Goal: Use online tool/utility: Utilize a website feature to perform a specific function

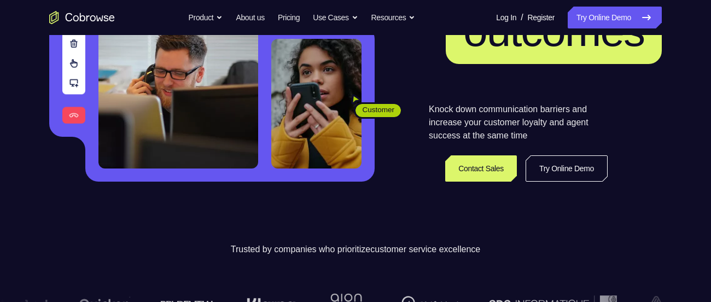
scroll to position [211, 0]
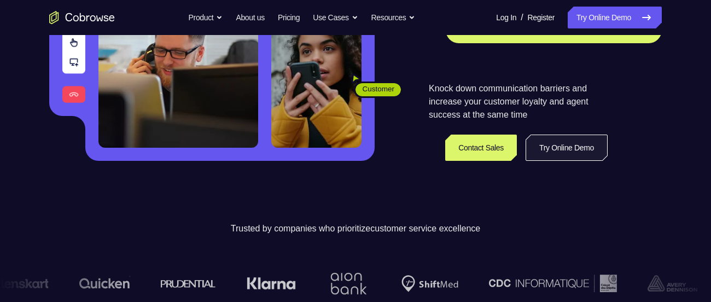
click at [572, 135] on link "Try Online Demo" at bounding box center [567, 148] width 82 height 26
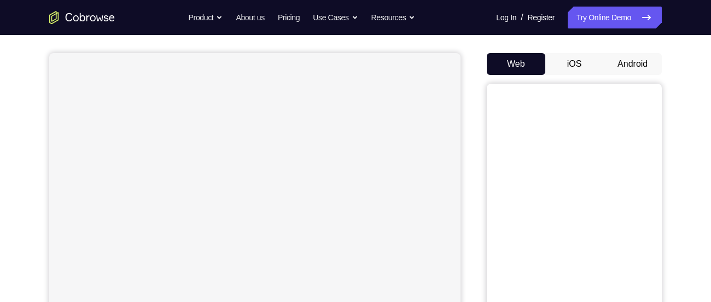
scroll to position [90, 0]
click at [628, 63] on button "Android" at bounding box center [633, 64] width 59 height 22
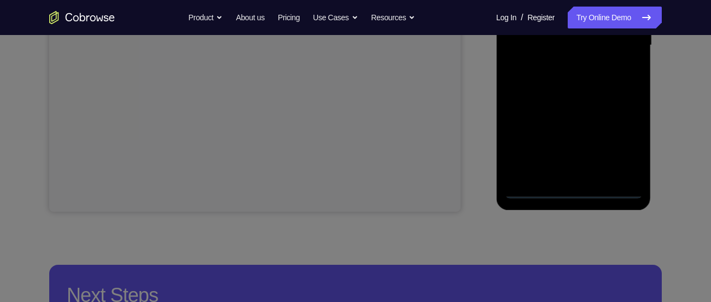
scroll to position [298, 0]
click at [577, 190] on icon at bounding box center [360, 107] width 720 height 389
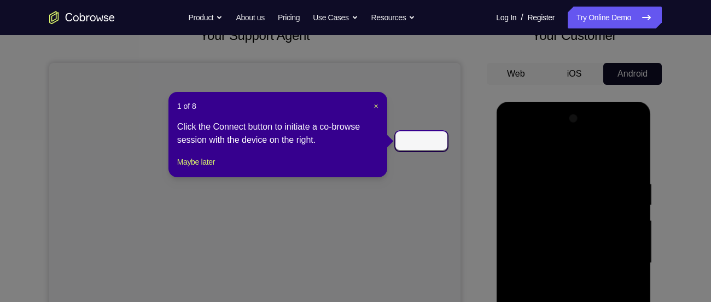
scroll to position [79, 0]
click at [457, 114] on icon at bounding box center [360, 151] width 720 height 302
click at [460, 141] on icon at bounding box center [360, 151] width 720 height 302
click at [378, 108] on span "×" at bounding box center [376, 106] width 4 height 9
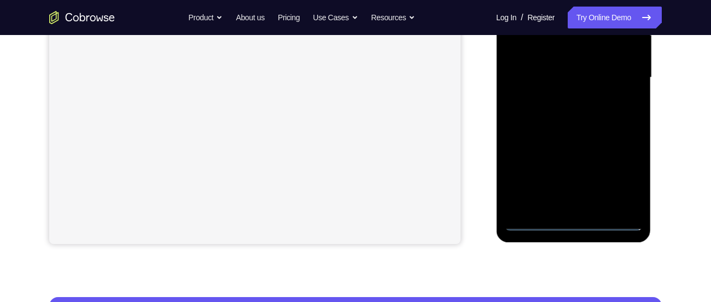
scroll to position [270, 0]
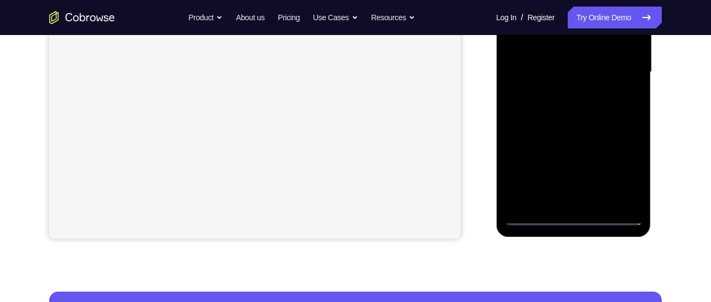
click at [576, 218] on div at bounding box center [574, 72] width 138 height 306
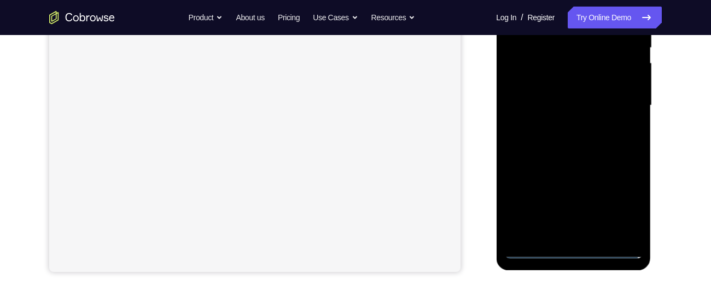
scroll to position [214, 0]
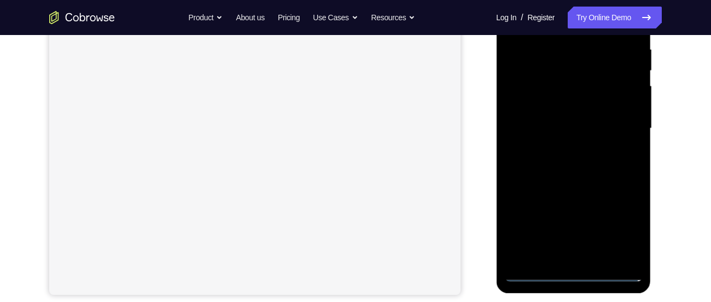
click at [618, 230] on div at bounding box center [574, 128] width 138 height 306
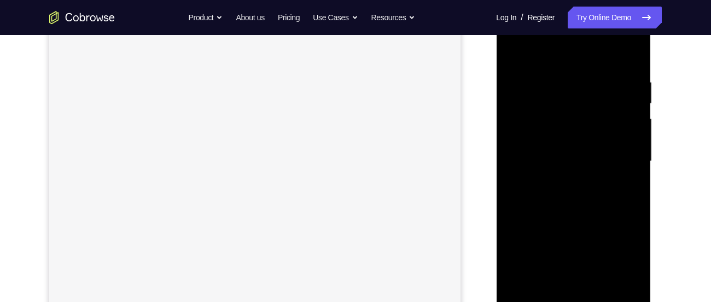
scroll to position [181, 0]
click at [560, 66] on div at bounding box center [574, 162] width 138 height 306
click at [563, 57] on div at bounding box center [574, 162] width 138 height 306
click at [624, 160] on div at bounding box center [574, 162] width 138 height 306
click at [566, 180] on div at bounding box center [574, 162] width 138 height 306
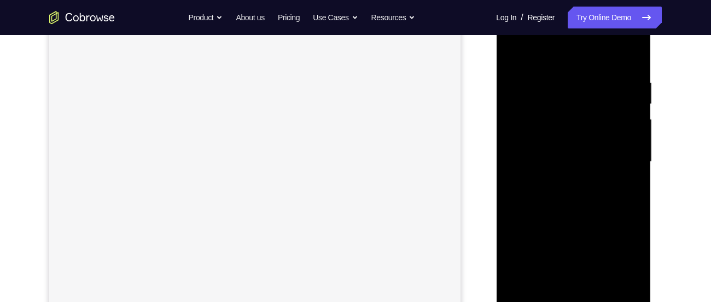
click at [565, 143] on div at bounding box center [574, 162] width 138 height 306
click at [565, 142] on div at bounding box center [574, 162] width 138 height 306
click at [569, 159] on div at bounding box center [574, 162] width 138 height 306
click at [637, 70] on div at bounding box center [574, 162] width 138 height 306
click at [632, 70] on div at bounding box center [574, 162] width 138 height 306
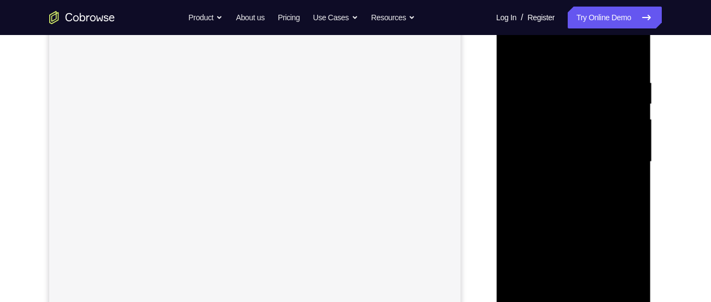
drag, startPoint x: 589, startPoint y: 54, endPoint x: 584, endPoint y: 7, distance: 47.8
click at [584, 7] on div at bounding box center [573, 164] width 155 height 326
click at [629, 67] on div at bounding box center [574, 162] width 138 height 306
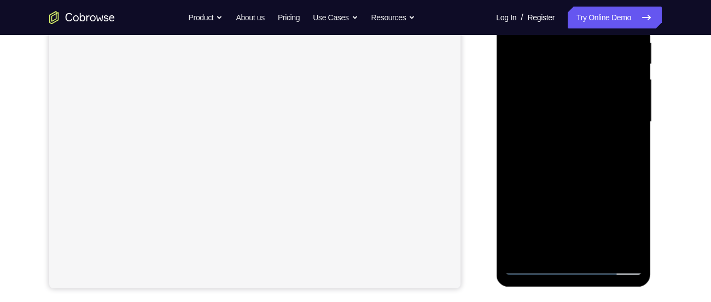
scroll to position [213, 0]
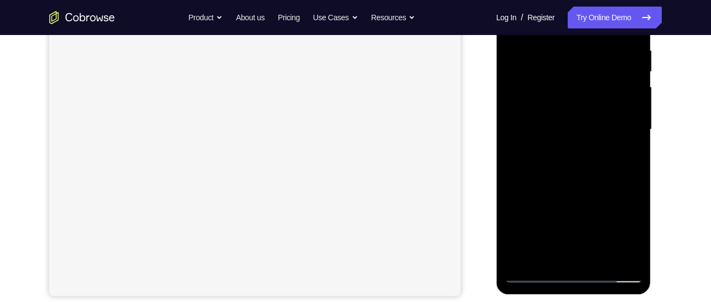
click at [601, 179] on div at bounding box center [574, 129] width 138 height 306
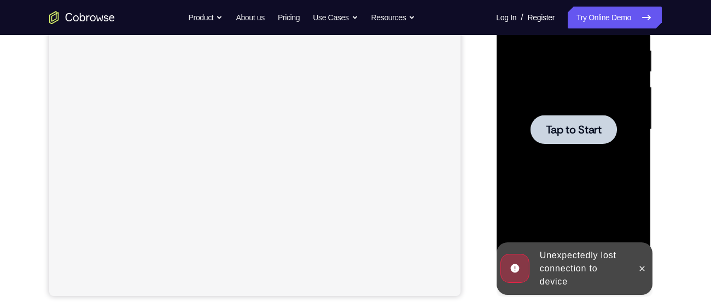
click at [585, 124] on span "Tap to Start" at bounding box center [574, 129] width 56 height 11
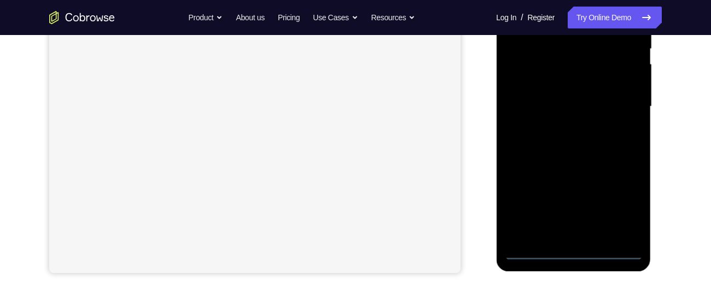
scroll to position [236, 0]
click at [573, 248] on div at bounding box center [574, 106] width 138 height 306
click at [576, 138] on div at bounding box center [574, 106] width 138 height 306
click at [538, 251] on div at bounding box center [574, 106] width 138 height 306
click at [570, 107] on div at bounding box center [574, 106] width 138 height 306
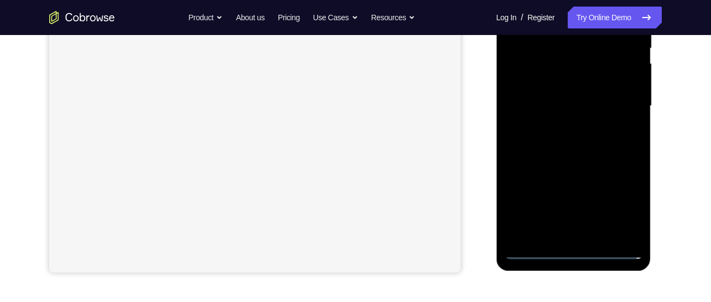
click at [574, 248] on div at bounding box center [574, 106] width 138 height 306
click at [575, 249] on div at bounding box center [574, 106] width 138 height 306
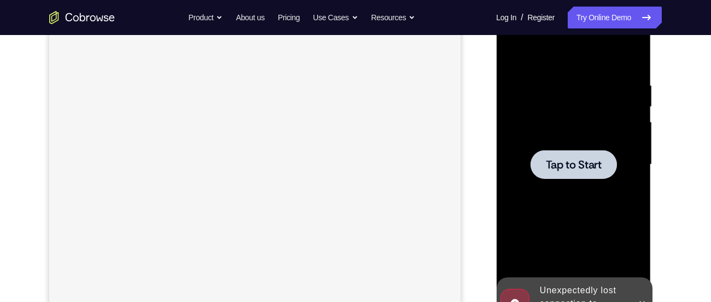
scroll to position [177, 0]
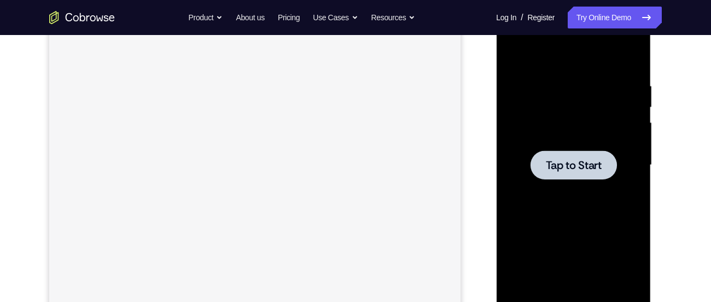
click at [582, 155] on div at bounding box center [573, 164] width 86 height 29
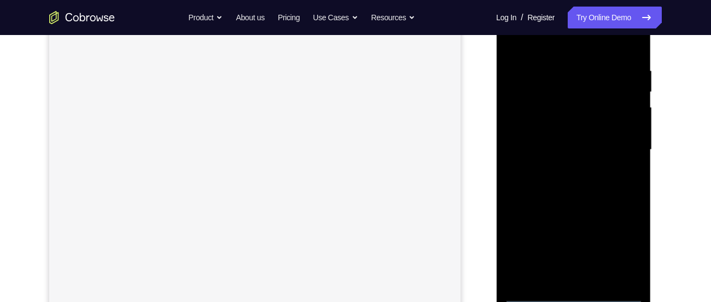
scroll to position [195, 0]
click at [576, 289] on div at bounding box center [574, 147] width 138 height 306
click at [624, 239] on div at bounding box center [574, 147] width 138 height 306
click at [575, 62] on div at bounding box center [574, 167] width 138 height 306
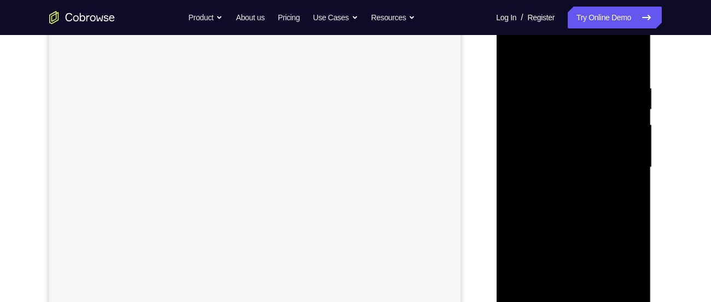
click at [621, 169] on div at bounding box center [574, 167] width 138 height 306
click at [584, 281] on div at bounding box center [574, 152] width 138 height 306
click at [573, 140] on div at bounding box center [574, 152] width 138 height 306
click at [571, 125] on div at bounding box center [574, 152] width 138 height 306
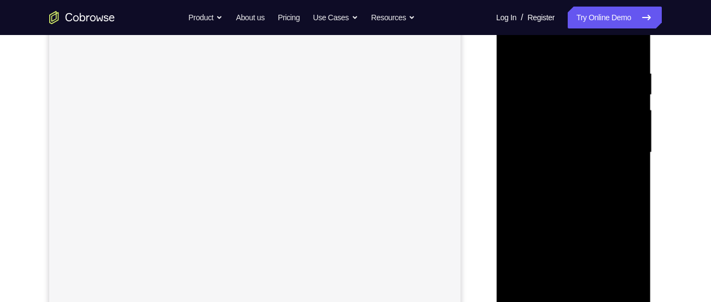
click at [577, 158] on div at bounding box center [574, 152] width 138 height 306
click at [583, 204] on div at bounding box center [574, 152] width 138 height 306
click at [559, 62] on div at bounding box center [574, 152] width 138 height 306
drag, startPoint x: 588, startPoint y: 63, endPoint x: 580, endPoint y: 9, distance: 54.3
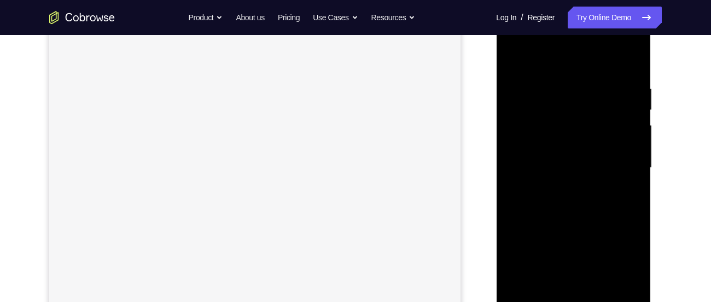
click at [580, 9] on div at bounding box center [573, 170] width 155 height 326
click at [632, 108] on div at bounding box center [574, 168] width 138 height 306
click at [628, 62] on div at bounding box center [574, 168] width 138 height 306
click at [626, 63] on div at bounding box center [574, 168] width 138 height 306
click at [613, 111] on div at bounding box center [574, 168] width 138 height 306
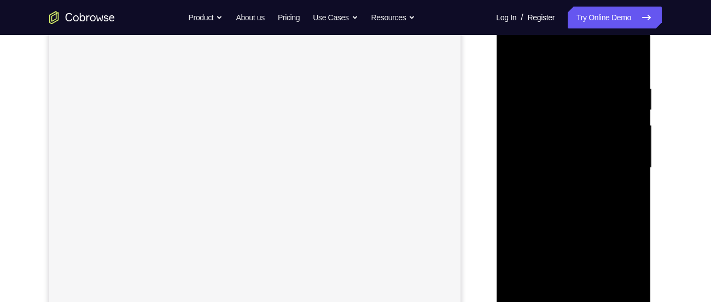
click at [625, 90] on div at bounding box center [574, 168] width 138 height 306
click at [630, 65] on div at bounding box center [574, 168] width 138 height 306
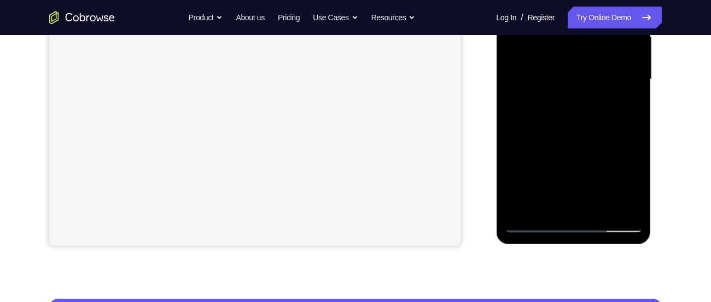
scroll to position [264, 0]
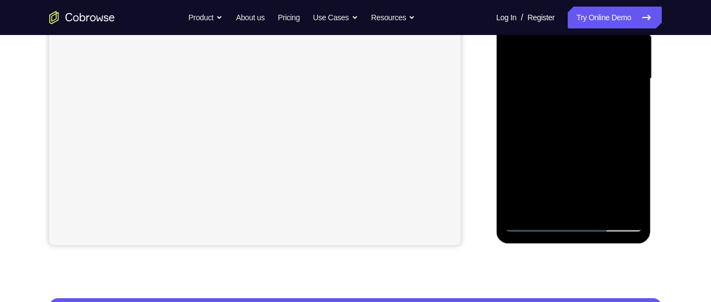
click at [595, 205] on div at bounding box center [574, 79] width 138 height 306
click at [582, 138] on div at bounding box center [574, 79] width 138 height 306
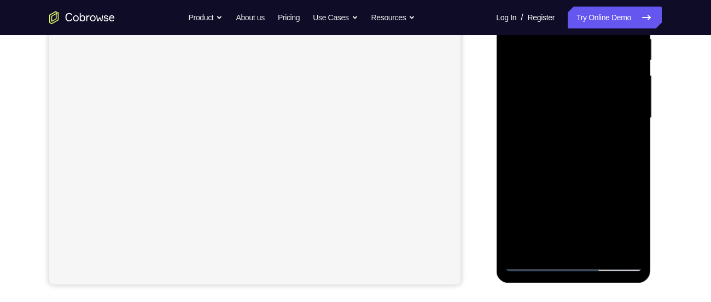
scroll to position [225, 0]
click at [538, 259] on div at bounding box center [574, 117] width 138 height 306
click at [538, 264] on div at bounding box center [574, 117] width 138 height 306
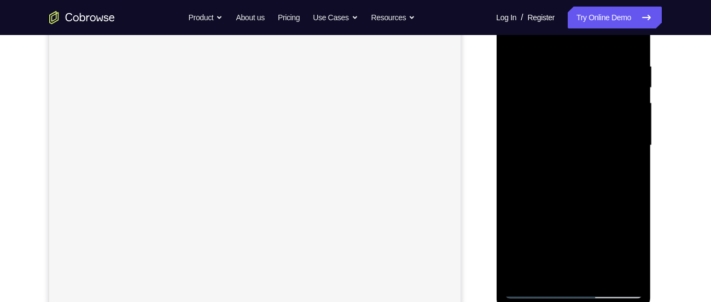
scroll to position [194, 0]
click at [554, 68] on div at bounding box center [574, 149] width 138 height 306
click at [630, 46] on div at bounding box center [574, 149] width 138 height 306
click at [629, 57] on div at bounding box center [574, 163] width 138 height 306
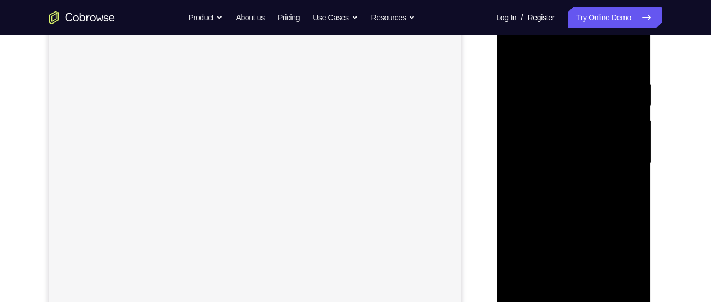
drag, startPoint x: 635, startPoint y: 81, endPoint x: 587, endPoint y: 82, distance: 48.7
click at [587, 82] on div at bounding box center [574, 163] width 138 height 306
drag, startPoint x: 552, startPoint y: 106, endPoint x: 547, endPoint y: 21, distance: 85.5
click at [547, 21] on div at bounding box center [574, 163] width 138 height 306
click at [623, 55] on div at bounding box center [574, 163] width 138 height 306
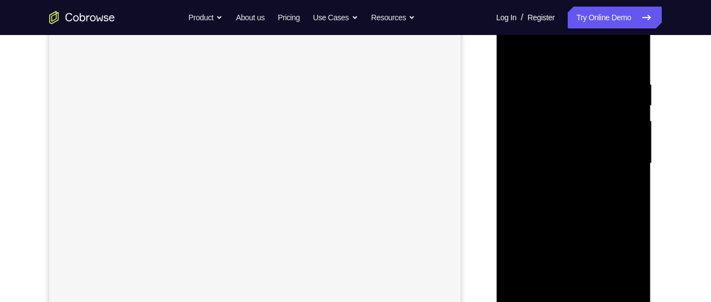
click at [552, 143] on div at bounding box center [574, 163] width 138 height 306
click at [629, 63] on div at bounding box center [574, 163] width 138 height 306
drag, startPoint x: 627, startPoint y: 70, endPoint x: 526, endPoint y: 67, distance: 100.7
click at [526, 67] on div at bounding box center [574, 163] width 138 height 306
drag, startPoint x: 619, startPoint y: 69, endPoint x: 538, endPoint y: 68, distance: 81.0
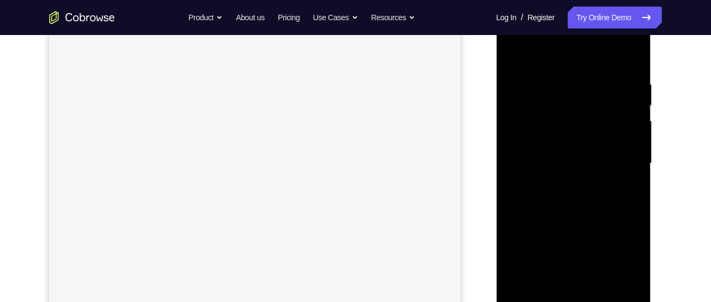
click at [538, 68] on div at bounding box center [574, 163] width 138 height 306
drag, startPoint x: 566, startPoint y: 78, endPoint x: 520, endPoint y: 74, distance: 45.6
click at [520, 74] on div at bounding box center [574, 163] width 138 height 306
drag, startPoint x: 630, startPoint y: 86, endPoint x: 536, endPoint y: 73, distance: 95.0
click at [536, 73] on div at bounding box center [574, 163] width 138 height 306
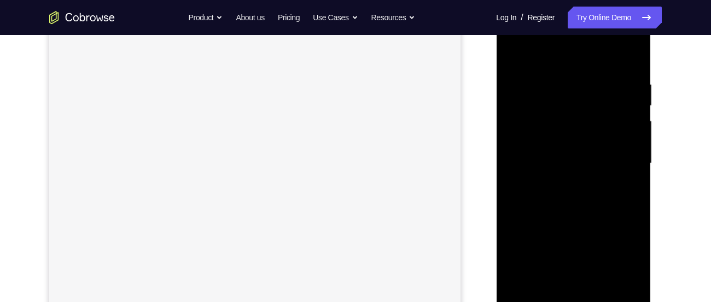
click at [627, 85] on div at bounding box center [574, 163] width 138 height 306
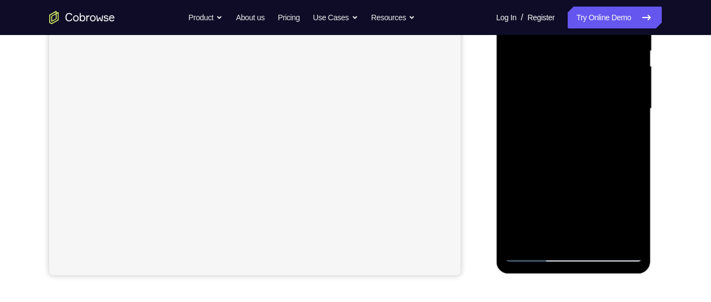
scroll to position [234, 0]
click at [615, 229] on div at bounding box center [574, 108] width 138 height 306
click at [618, 233] on div at bounding box center [574, 108] width 138 height 306
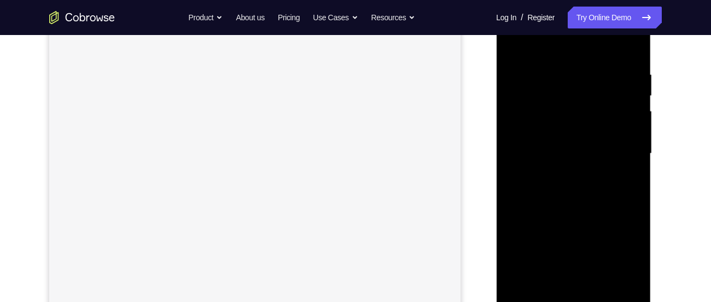
scroll to position [188, 0]
click at [629, 50] on div at bounding box center [574, 154] width 138 height 306
drag, startPoint x: 622, startPoint y: 69, endPoint x: 512, endPoint y: 76, distance: 109.6
click at [512, 76] on div at bounding box center [574, 154] width 138 height 306
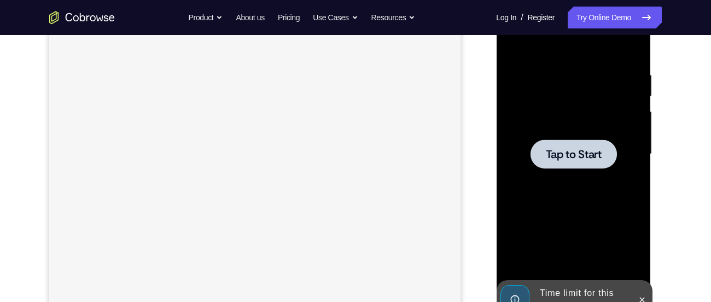
click at [546, 152] on span "Tap to Start" at bounding box center [574, 154] width 56 height 11
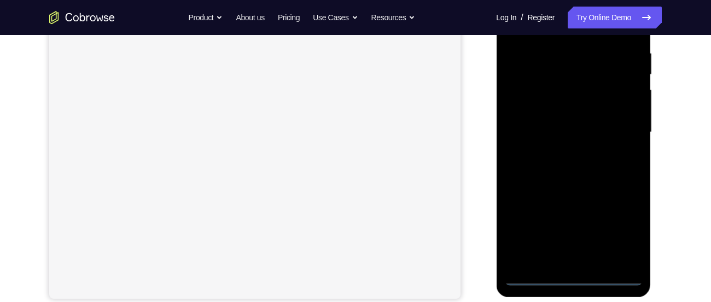
scroll to position [211, 0]
click at [576, 274] on div at bounding box center [574, 132] width 138 height 306
click at [625, 228] on div at bounding box center [574, 132] width 138 height 306
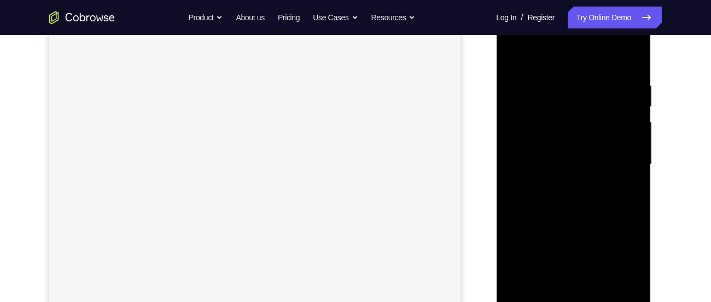
scroll to position [177, 0]
click at [581, 65] on div at bounding box center [574, 165] width 138 height 306
click at [618, 159] on div at bounding box center [574, 165] width 138 height 306
click at [558, 186] on div at bounding box center [574, 165] width 138 height 306
click at [577, 155] on div at bounding box center [574, 165] width 138 height 306
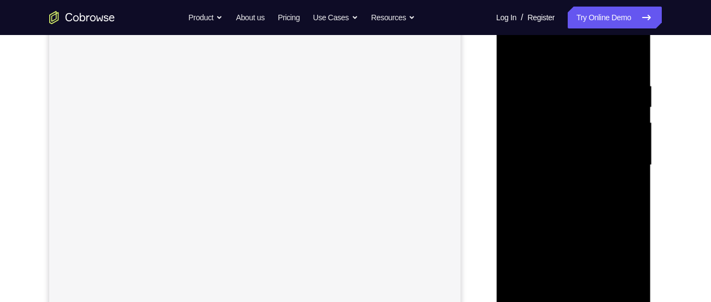
click at [555, 140] on div at bounding box center [574, 165] width 138 height 306
click at [555, 169] on div at bounding box center [574, 165] width 138 height 306
click at [570, 201] on div at bounding box center [574, 165] width 138 height 306
click at [537, 181] on div at bounding box center [574, 165] width 138 height 306
click at [559, 166] on div at bounding box center [574, 165] width 138 height 306
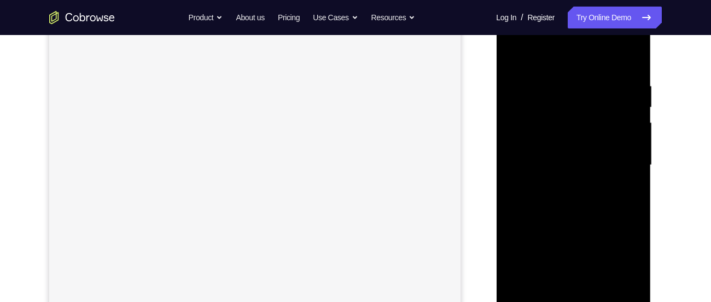
scroll to position [226, 0]
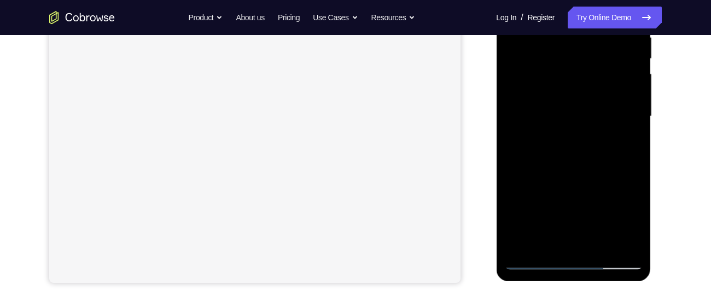
click at [520, 244] on div at bounding box center [574, 116] width 138 height 306
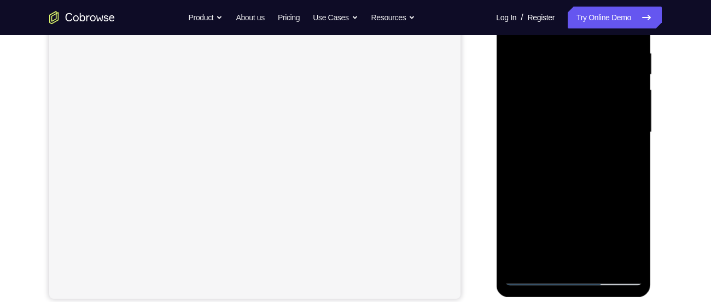
scroll to position [211, 0]
click at [542, 276] on div at bounding box center [574, 132] width 138 height 306
click at [538, 276] on div at bounding box center [574, 132] width 138 height 306
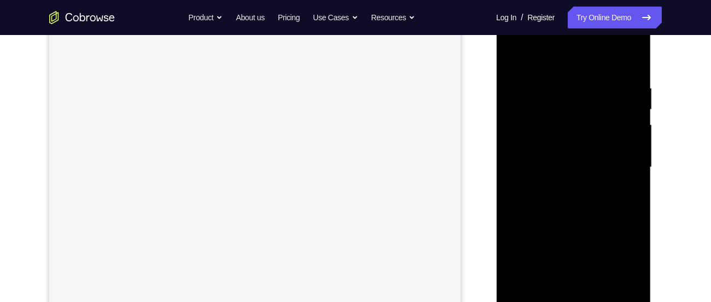
scroll to position [172, 0]
click at [579, 196] on div at bounding box center [574, 171] width 138 height 306
click at [566, 141] on div at bounding box center [574, 171] width 138 height 306
click at [561, 158] on div at bounding box center [574, 171] width 138 height 306
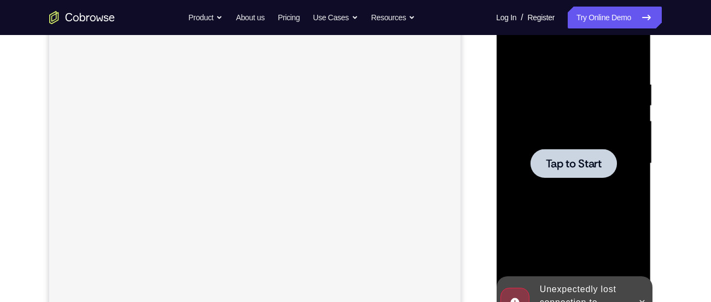
scroll to position [200, 0]
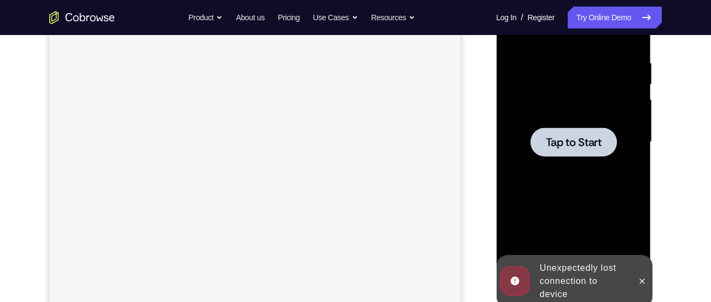
click at [605, 148] on div at bounding box center [573, 142] width 86 height 29
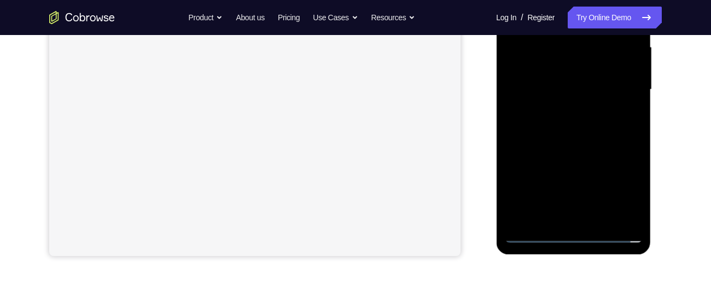
scroll to position [262, 0]
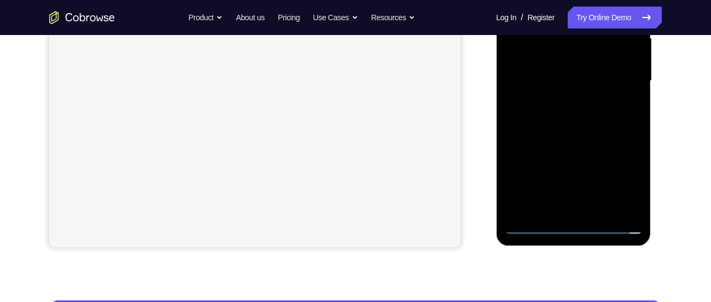
click at [575, 227] on div at bounding box center [574, 81] width 138 height 306
